Goal: Transaction & Acquisition: Download file/media

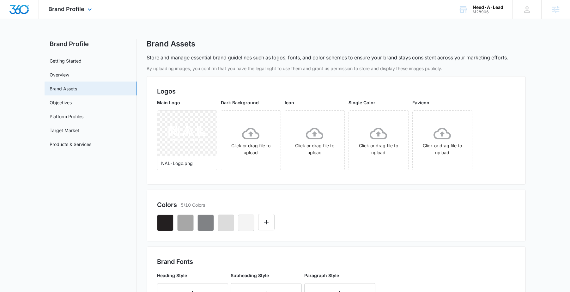
click at [77, 5] on div "Brand Profile Apps Reputation Websites Forms CRM Email Social Shop Content Ads …" at bounding box center [71, 9] width 64 height 19
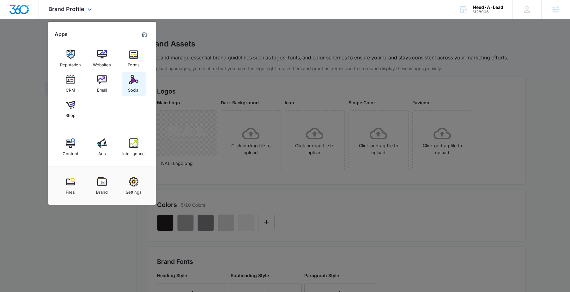
click at [132, 87] on div "Social" at bounding box center [133, 88] width 11 height 8
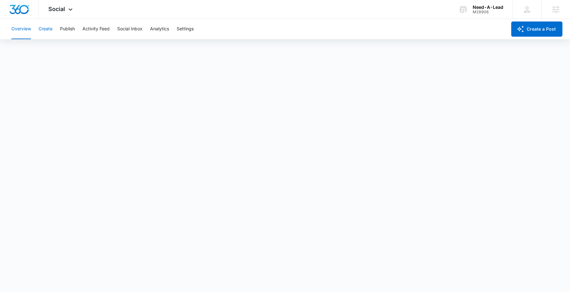
click at [42, 22] on button "Create" at bounding box center [46, 29] width 14 height 20
click at [63, 47] on button "Approvals" at bounding box center [61, 49] width 21 height 18
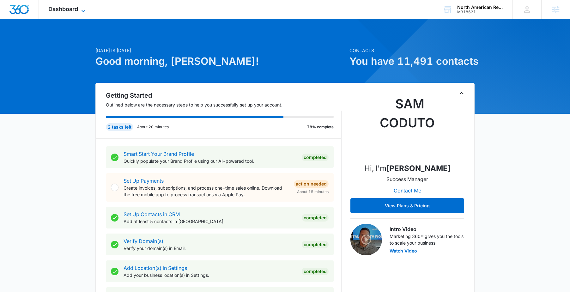
click at [85, 8] on icon at bounding box center [84, 11] width 8 height 8
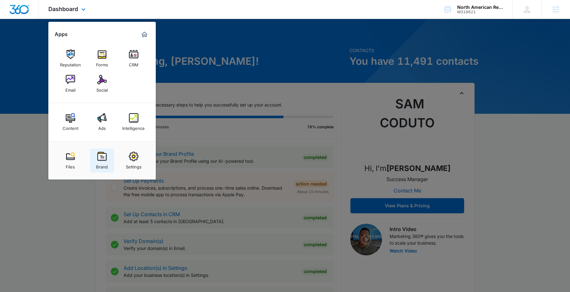
click at [103, 160] on img at bounding box center [101, 156] width 9 height 9
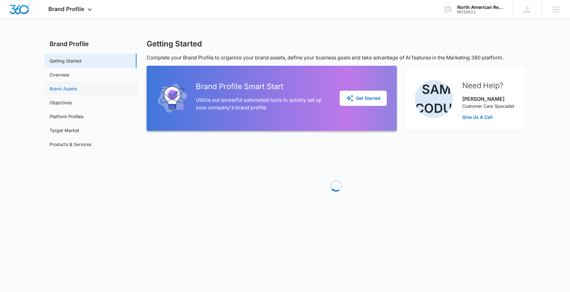
click at [77, 88] on link "Brand Assets" at bounding box center [63, 88] width 27 height 7
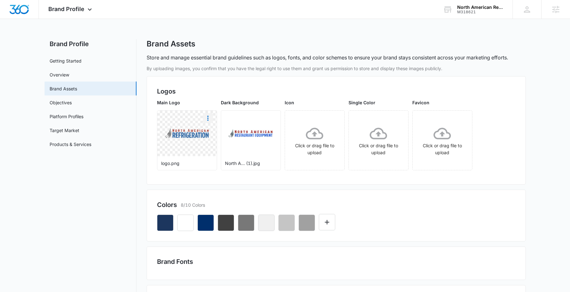
click at [209, 121] on icon "More" at bounding box center [208, 118] width 8 height 8
click at [225, 135] on div "Download" at bounding box center [221, 136] width 21 height 4
